Goal: Task Accomplishment & Management: Manage account settings

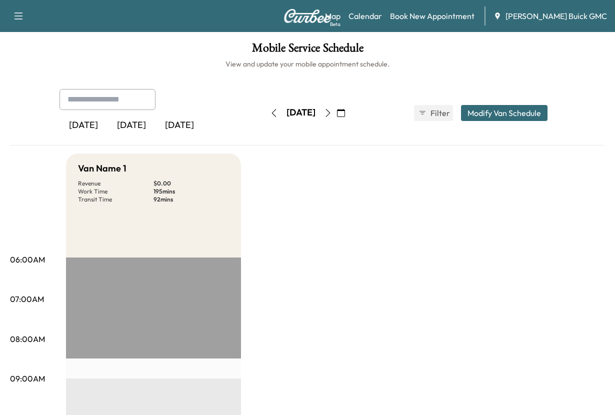
click at [144, 137] on div "[DATE]" at bounding box center [131, 125] width 48 height 23
click at [415, 20] on link "Book New Appointment" at bounding box center [432, 16] width 84 height 12
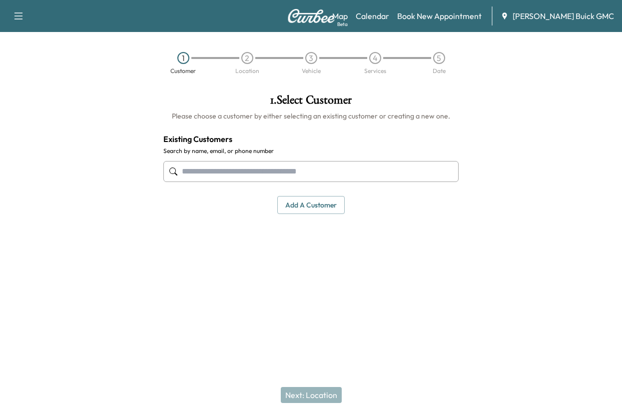
click at [204, 182] on input "text" at bounding box center [310, 171] width 295 height 21
type input "**********"
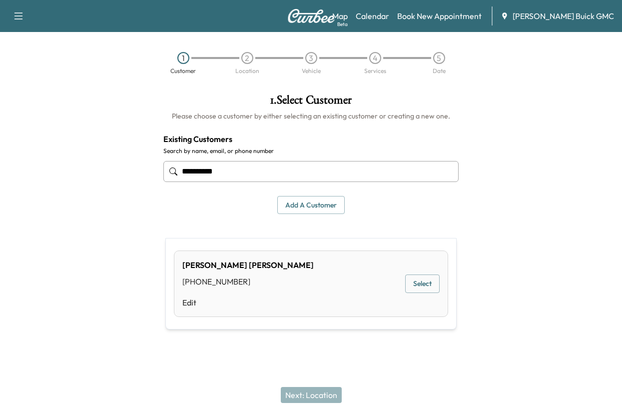
drag, startPoint x: 255, startPoint y: 217, endPoint x: 150, endPoint y: 209, distance: 105.7
click at [150, 209] on div "**********" at bounding box center [311, 189] width 622 height 207
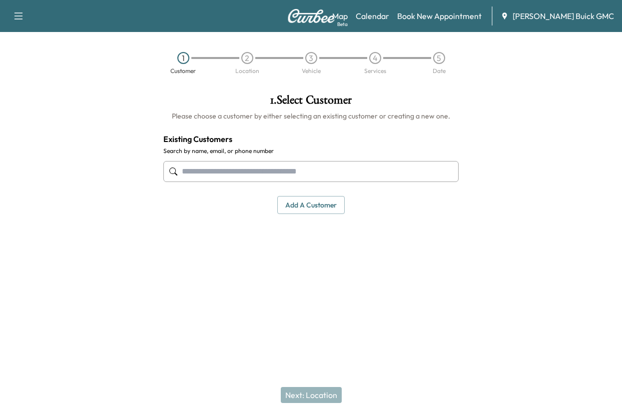
click at [315, 214] on button "Add a customer" at bounding box center [310, 205] width 67 height 18
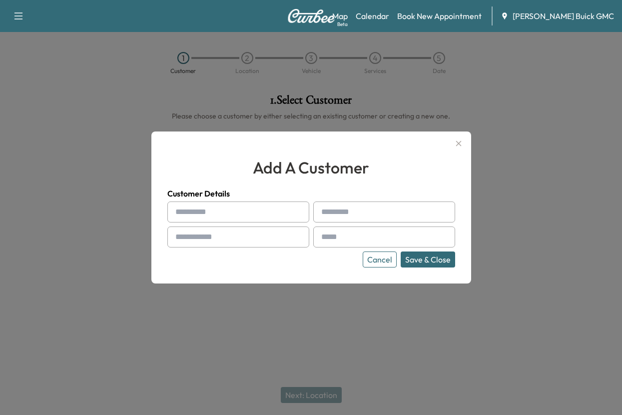
click at [216, 210] on input "text" at bounding box center [238, 211] width 142 height 21
type input "*******"
type input "*"
type input "*******"
click at [200, 244] on input "text" at bounding box center [238, 236] width 142 height 21
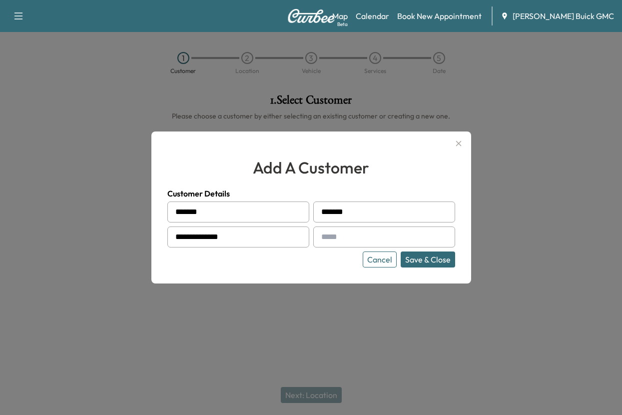
type input "**********"
click at [337, 240] on input "text" at bounding box center [384, 236] width 142 height 21
type input "**********"
click at [404, 266] on button "Save & Close" at bounding box center [428, 259] width 54 height 16
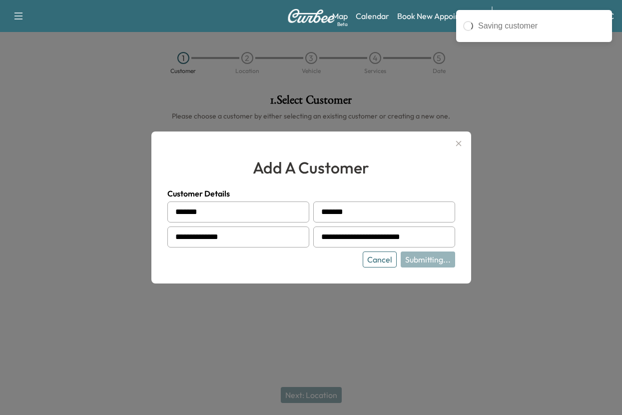
type input "**********"
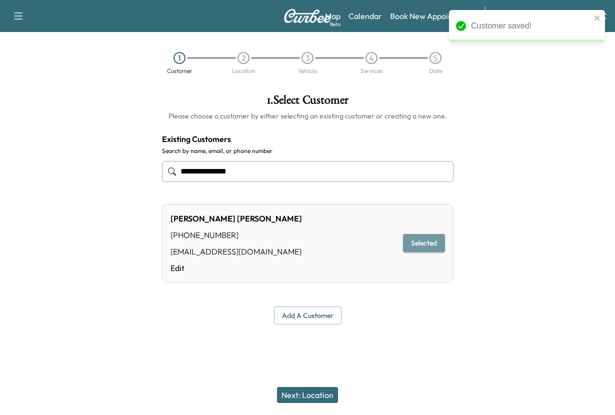
click at [415, 252] on button "Selected" at bounding box center [424, 243] width 42 height 18
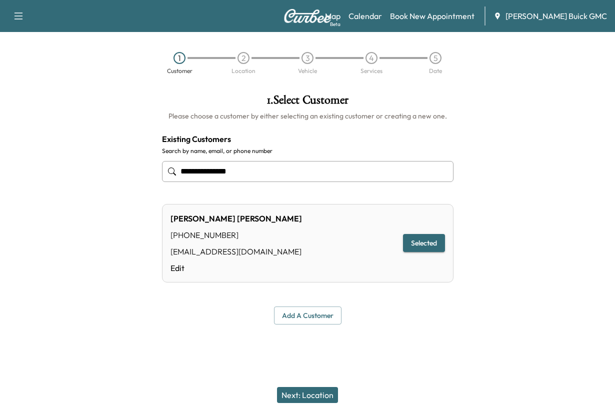
click at [294, 387] on button "Next: Location" at bounding box center [307, 395] width 61 height 16
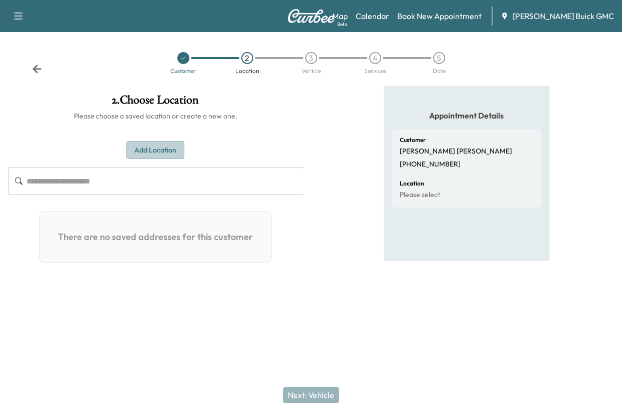
click at [140, 159] on button "Add Location" at bounding box center [155, 150] width 58 height 18
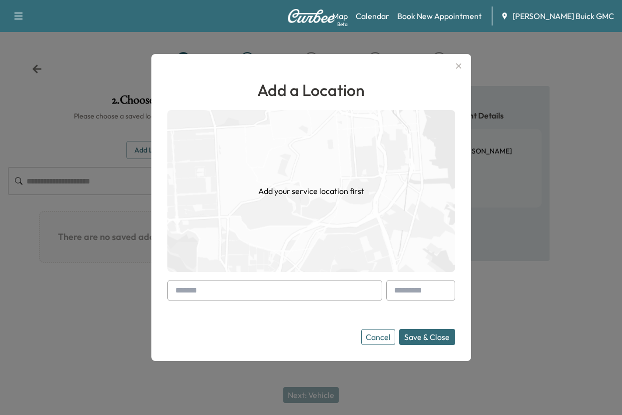
click at [226, 284] on input "text" at bounding box center [274, 290] width 215 height 21
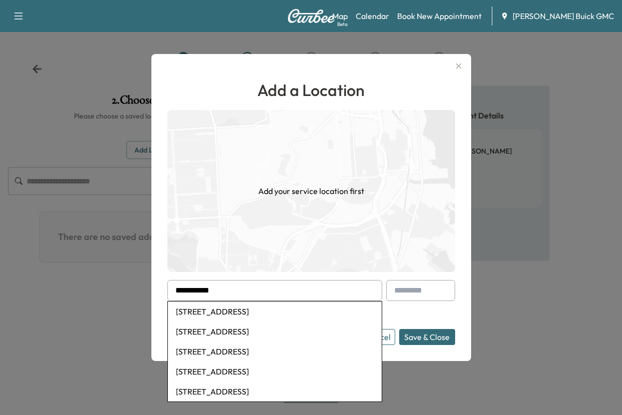
click at [228, 311] on li "612 Volterra Blvd, Kissimmee, FL, USA" at bounding box center [275, 311] width 214 height 20
type input "**********"
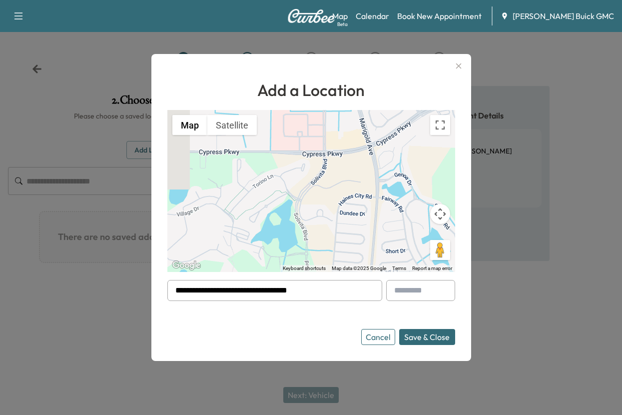
click at [399, 335] on button "Save & Close" at bounding box center [427, 337] width 56 height 16
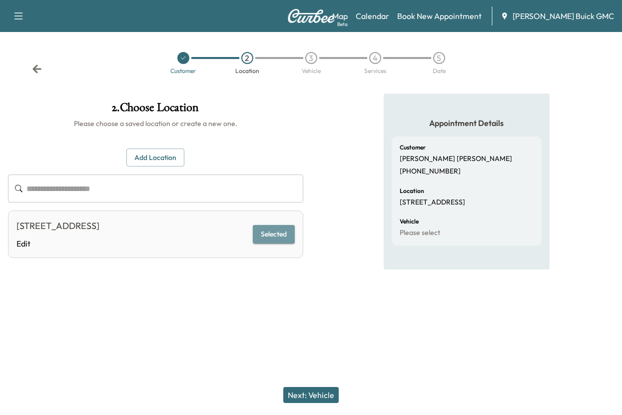
click at [258, 243] on button "Selected" at bounding box center [274, 234] width 42 height 18
click at [306, 387] on button "Next: Vehicle" at bounding box center [310, 395] width 55 height 16
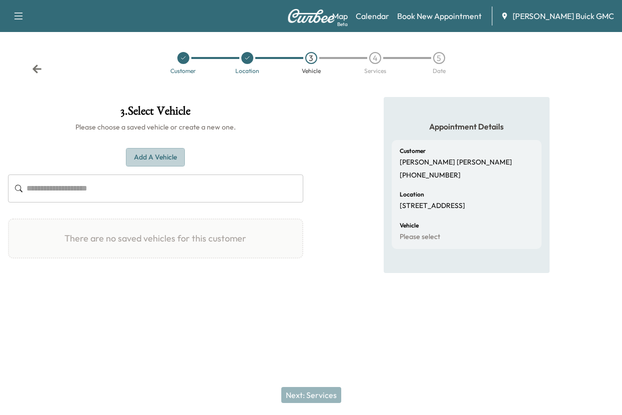
click at [159, 166] on button "Add a Vehicle" at bounding box center [155, 157] width 59 height 18
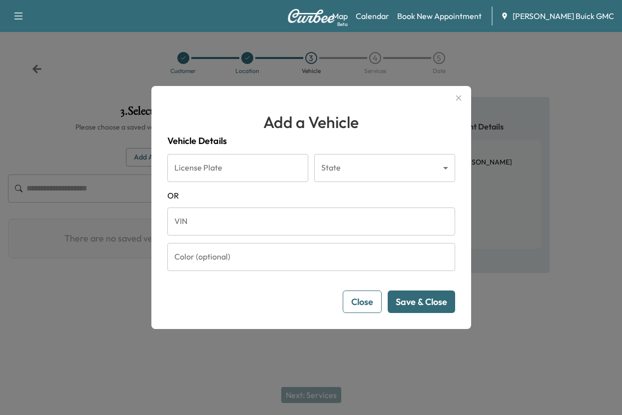
click at [366, 158] on body "Support Log Out Map Beta Calendar Book New Appointment Kelley Buick GMC Custome…" at bounding box center [311, 207] width 622 height 415
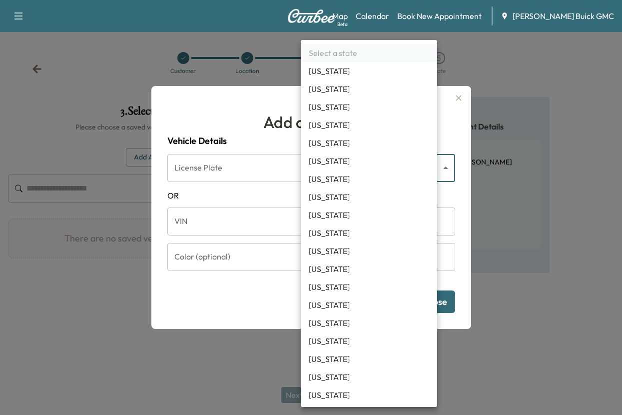
click at [332, 278] on li "Florida" at bounding box center [369, 269] width 136 height 18
type input "**"
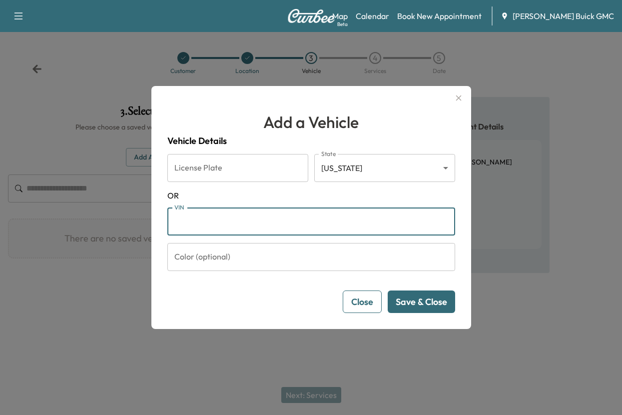
click at [194, 223] on input "VIN" at bounding box center [311, 221] width 288 height 28
paste input "**********"
type input "**********"
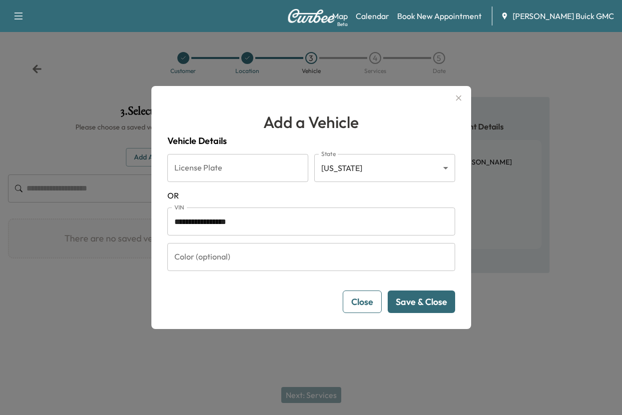
click at [405, 313] on button "Save & Close" at bounding box center [421, 301] width 67 height 22
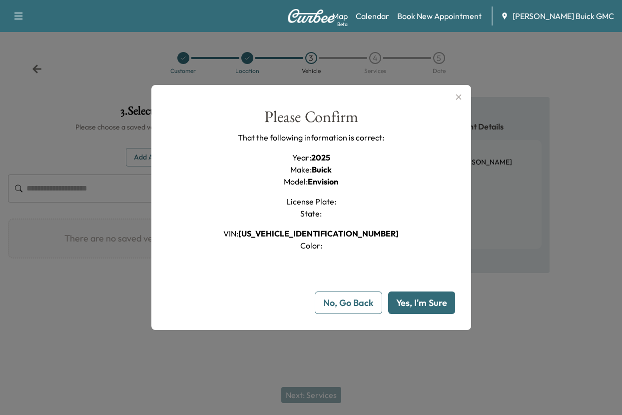
click at [406, 314] on button "Yes, I'm Sure" at bounding box center [421, 302] width 67 height 22
type input "**"
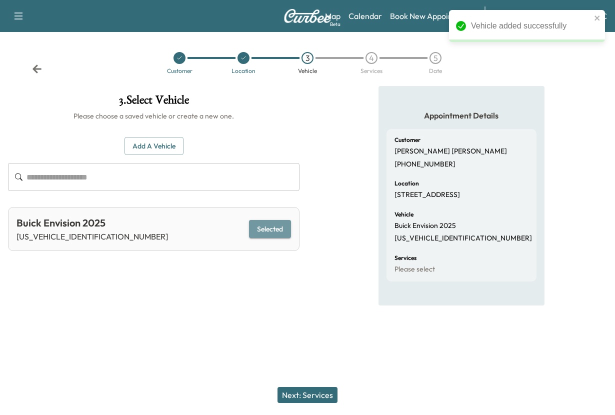
click at [258, 238] on button "Selected" at bounding box center [270, 229] width 42 height 18
click at [300, 387] on button "Next: Services" at bounding box center [307, 395] width 60 height 16
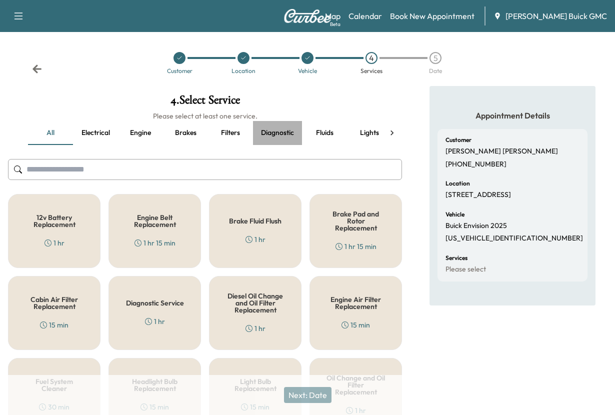
click at [287, 145] on button "Diagnostic" at bounding box center [277, 133] width 49 height 24
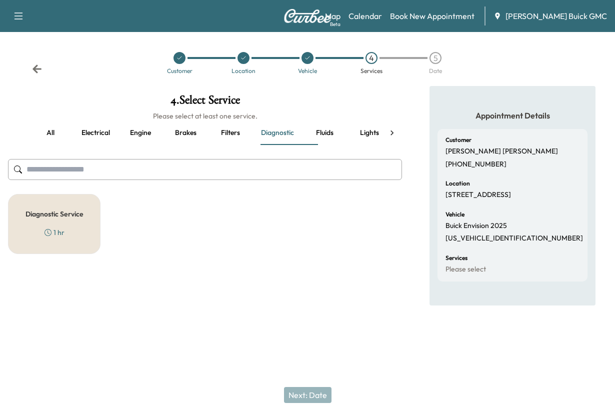
click at [55, 217] on h5 "Diagnostic Service" at bounding box center [54, 213] width 58 height 7
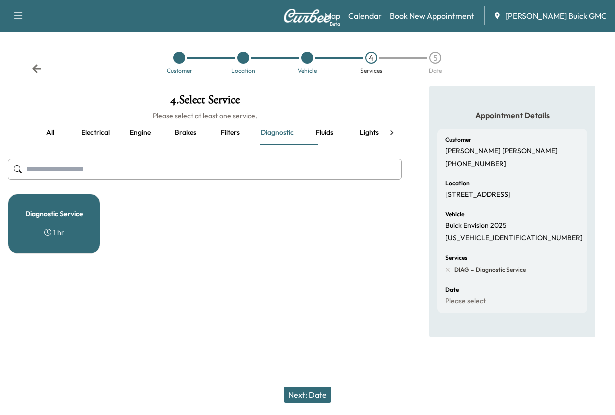
click at [302, 387] on button "Next: Date" at bounding box center [307, 395] width 47 height 16
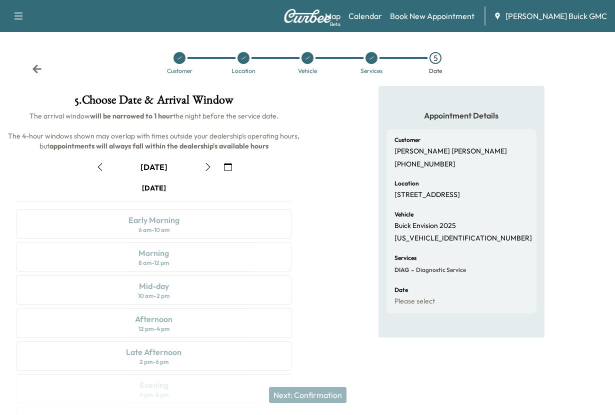
click at [206, 171] on icon "button" at bounding box center [208, 167] width 8 height 8
click at [206, 171] on icon "button" at bounding box center [207, 167] width 4 height 8
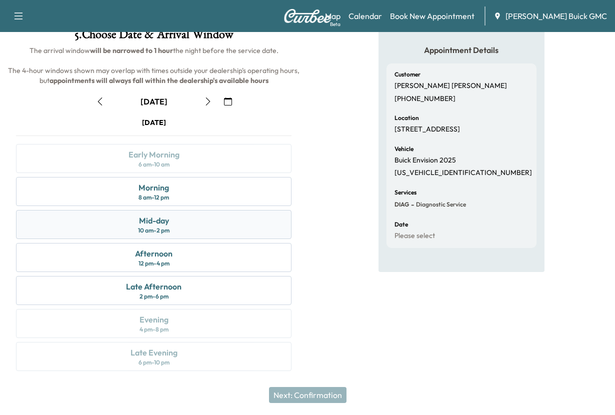
scroll to position [100, 0]
click at [156, 193] on div "Morning" at bounding box center [153, 187] width 30 height 12
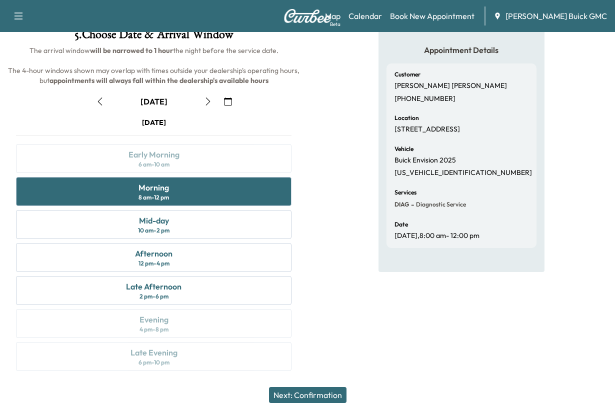
click at [294, 388] on button "Next: Confirmation" at bounding box center [307, 395] width 77 height 16
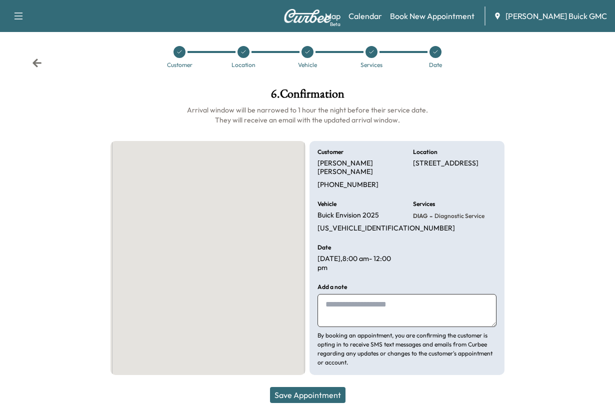
scroll to position [88, 0]
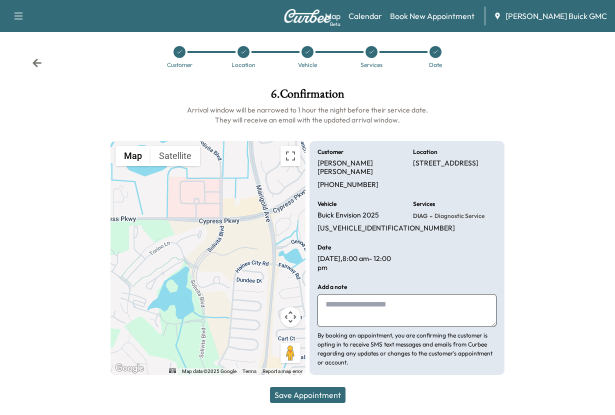
click at [339, 294] on textarea at bounding box center [406, 310] width 179 height 33
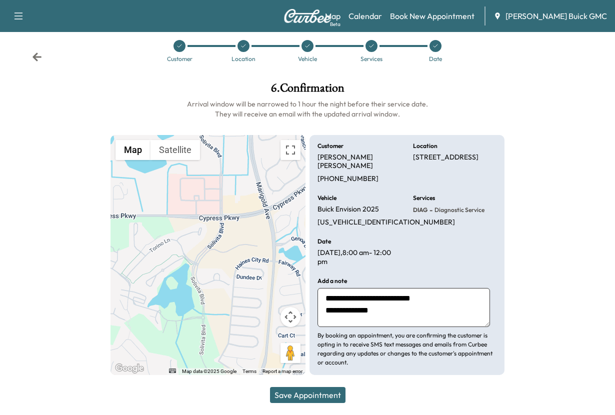
type textarea "**********"
click at [295, 387] on button "Save Appointment" at bounding box center [307, 395] width 75 height 16
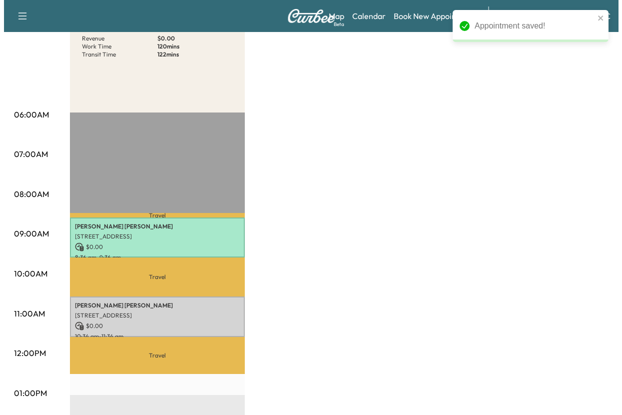
scroll to position [150, 0]
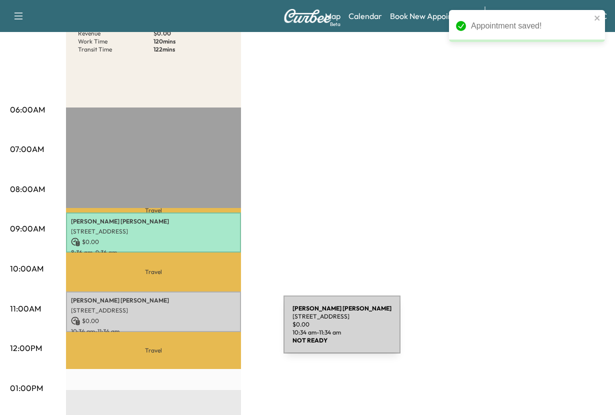
click at [208, 304] on p "JEFFERY SCHMIDT" at bounding box center [153, 300] width 165 height 8
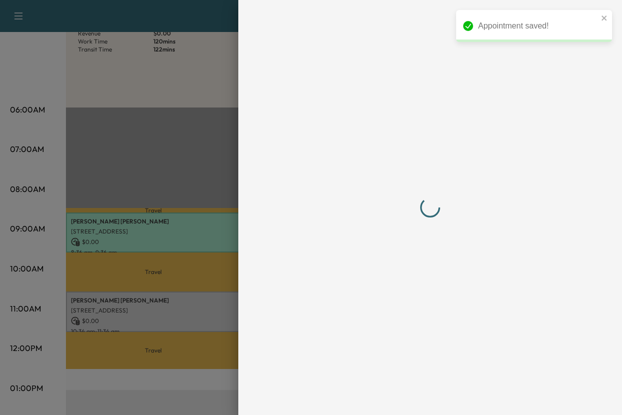
click at [208, 330] on div at bounding box center [311, 207] width 622 height 415
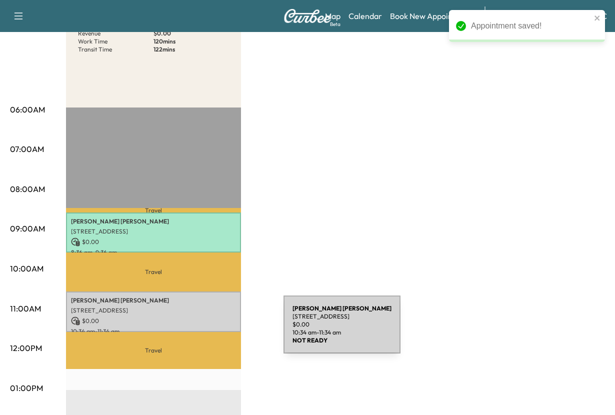
click at [208, 304] on p "JEFFERY SCHMIDT" at bounding box center [153, 300] width 165 height 8
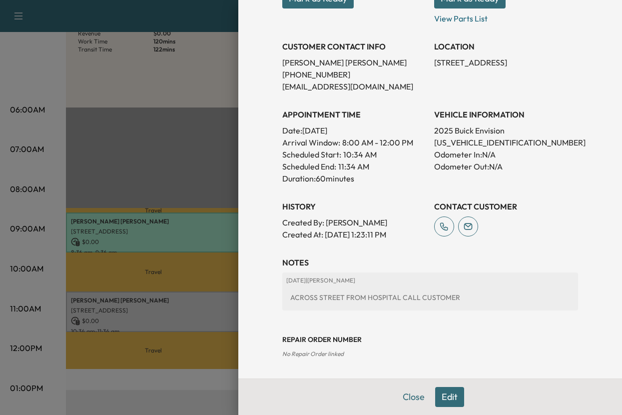
click at [435, 391] on button "Edit" at bounding box center [449, 397] width 29 height 20
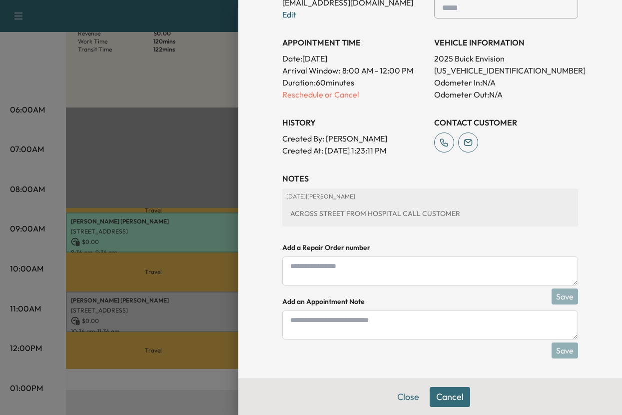
scroll to position [390, 0]
click at [311, 89] on p "Reschedule or Cancel" at bounding box center [354, 94] width 144 height 12
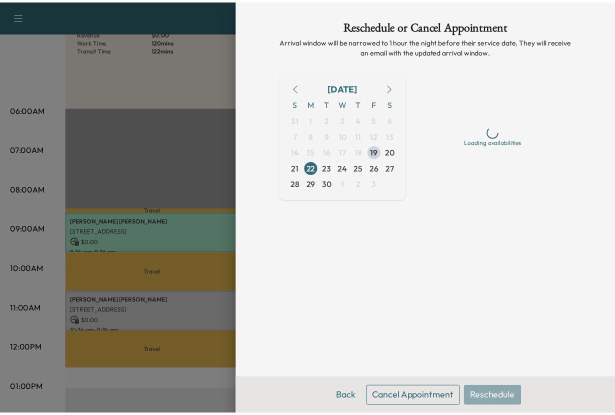
scroll to position [0, 0]
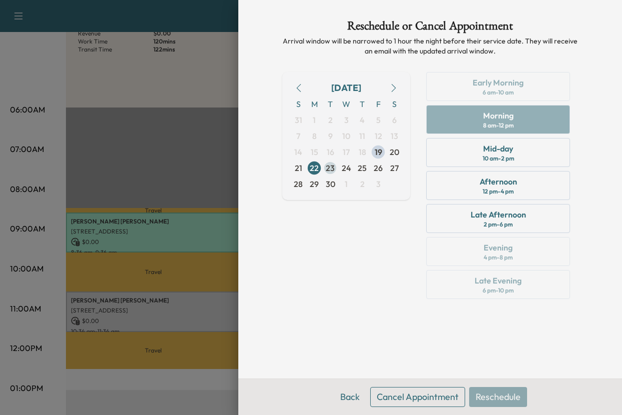
click at [330, 174] on span "23" at bounding box center [330, 168] width 9 height 12
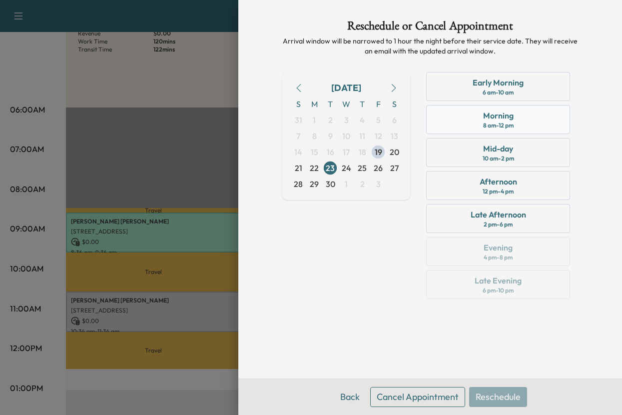
click at [494, 121] on div "Morning" at bounding box center [498, 115] width 30 height 12
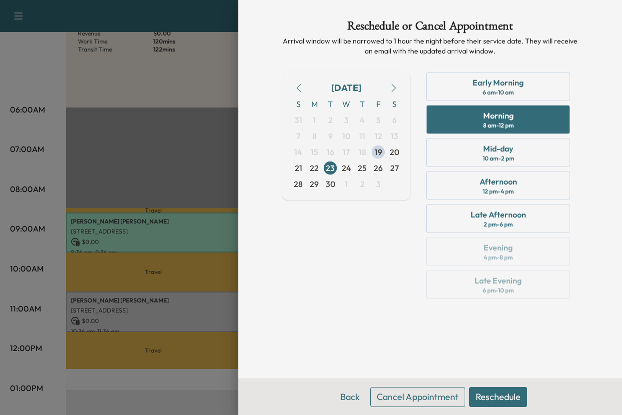
click at [490, 388] on button "Reschedule" at bounding box center [498, 397] width 58 height 20
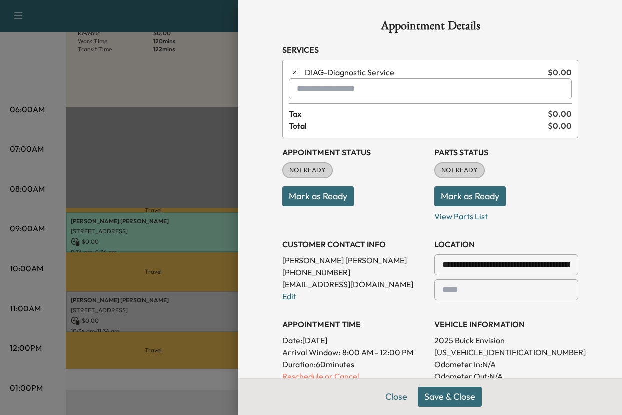
click at [434, 390] on button "Save & Close" at bounding box center [450, 397] width 64 height 20
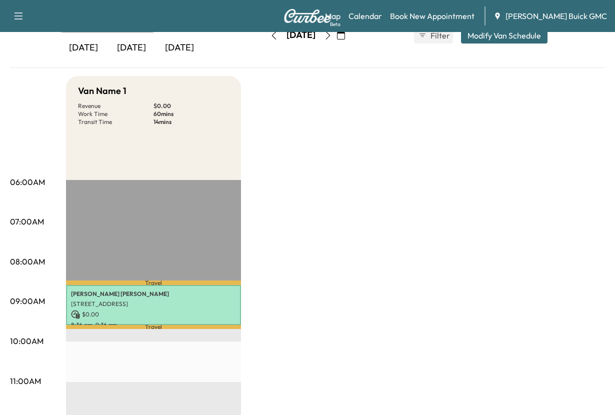
scroll to position [50, 0]
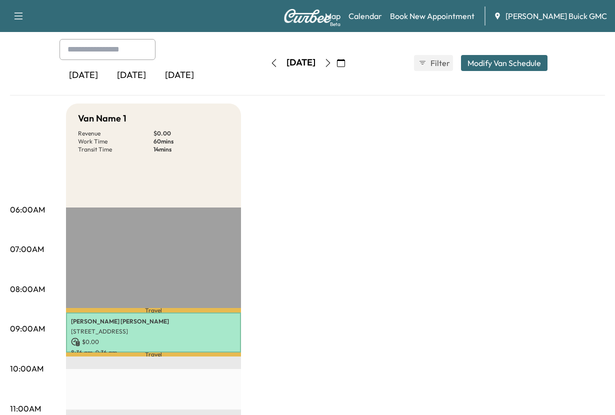
click at [332, 67] on icon "button" at bounding box center [328, 63] width 8 height 8
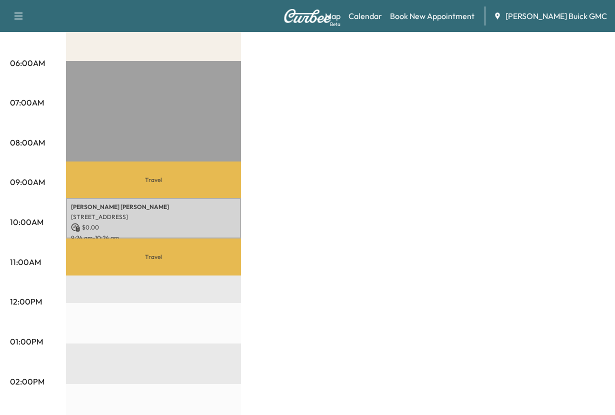
scroll to position [200, 0]
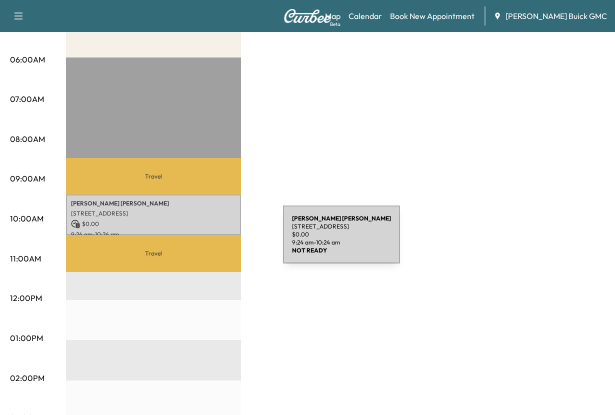
click at [208, 235] on div "JEFFERY SCHMIDT 612 Volterra Blvd, Kissimmee, FL 34759, USA $ 0.00 9:24 am - 10…" at bounding box center [153, 214] width 175 height 40
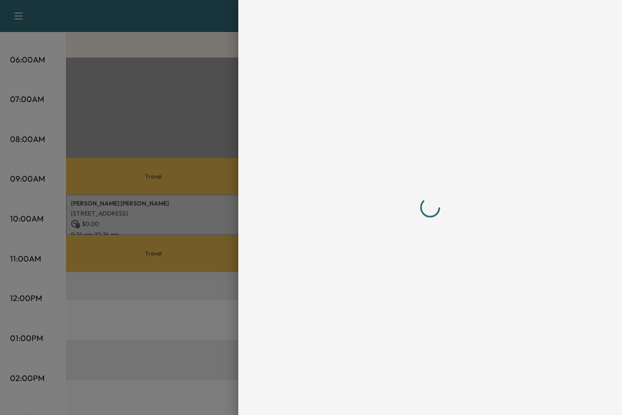
click at [208, 240] on div at bounding box center [311, 207] width 622 height 415
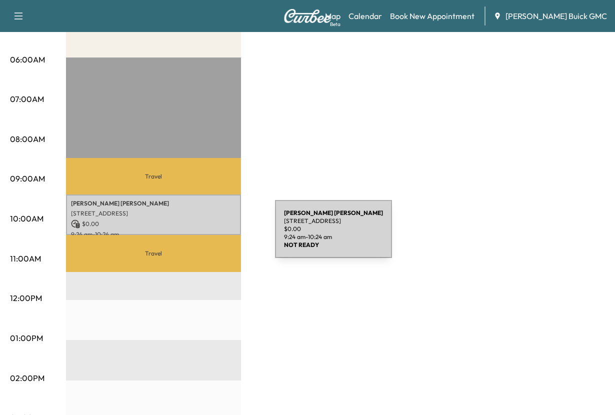
click at [200, 207] on p "JEFFERY SCHMIDT" at bounding box center [153, 203] width 165 height 8
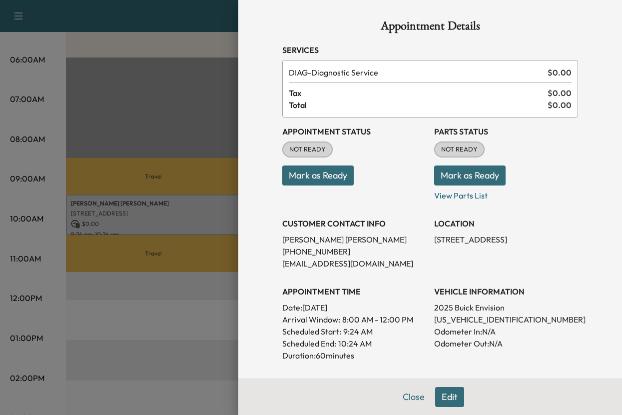
click at [293, 185] on button "Mark as Ready" at bounding box center [317, 175] width 71 height 20
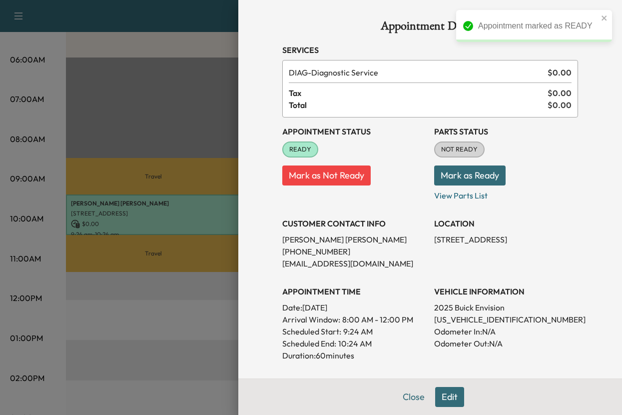
click at [462, 185] on button "Mark as Ready" at bounding box center [469, 175] width 71 height 20
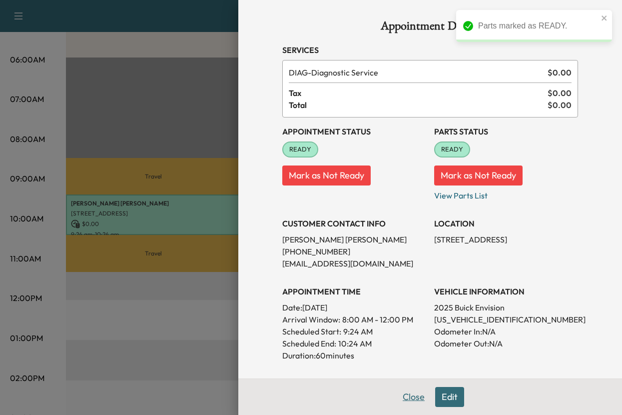
click at [397, 395] on button "Close" at bounding box center [413, 397] width 35 height 20
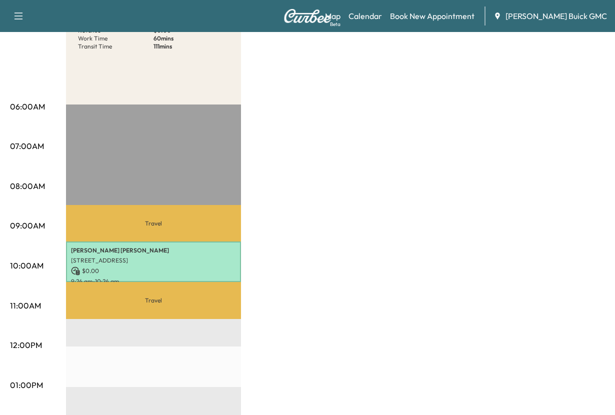
scroll to position [0, 0]
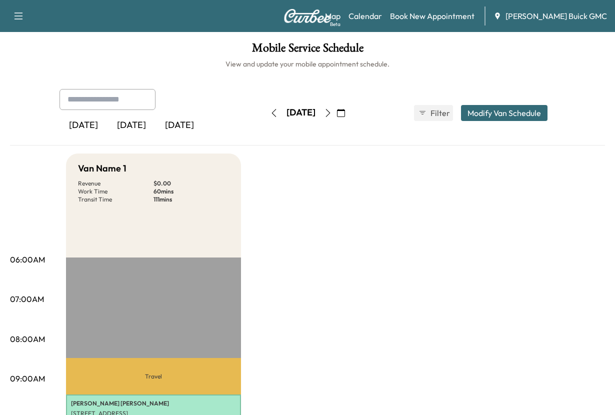
click at [148, 137] on div "[DATE]" at bounding box center [131, 125] width 48 height 23
